Goal: Task Accomplishment & Management: Manage account settings

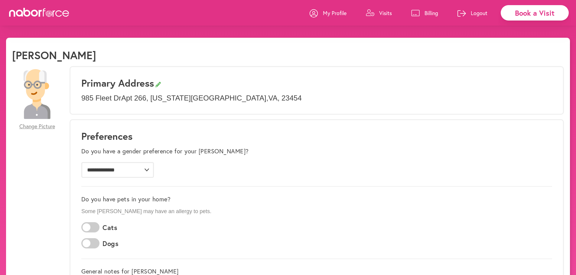
click at [424, 13] on p "Billing" at bounding box center [431, 12] width 14 height 7
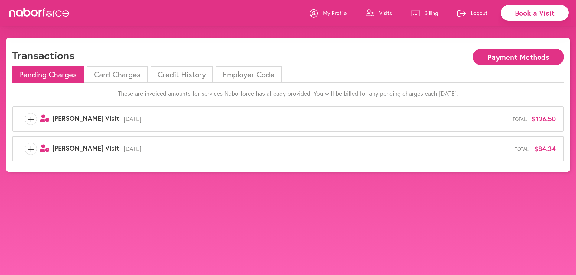
click at [124, 76] on li "Card Charges" at bounding box center [117, 74] width 60 height 17
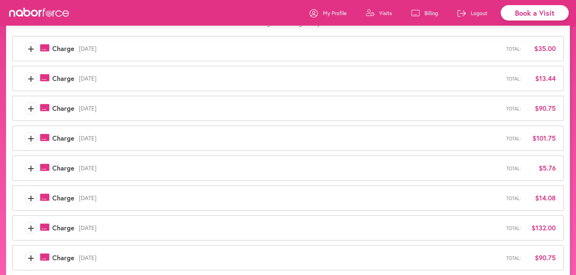
scroll to position [156, 0]
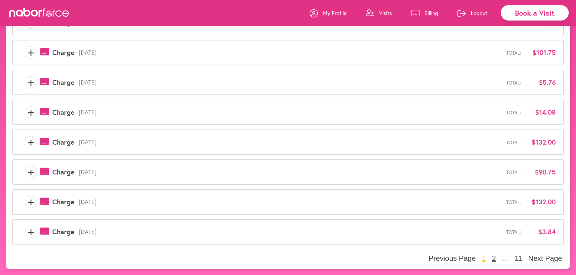
click at [492, 259] on button "2" at bounding box center [494, 258] width 8 height 9
click at [494, 256] on button "3" at bounding box center [494, 258] width 8 height 9
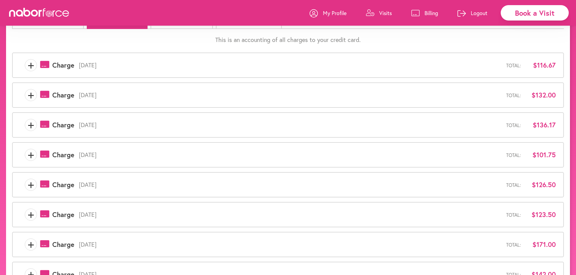
scroll to position [24, 0]
